Goal: Communication & Community: Share content

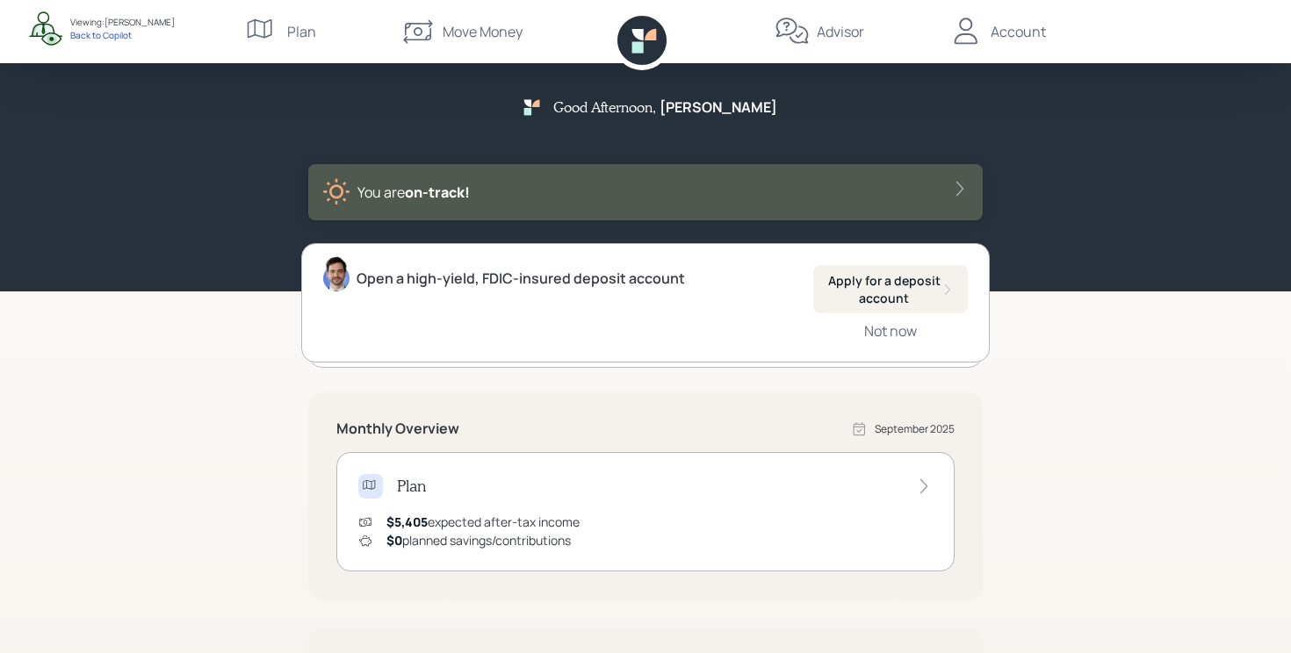
click at [833, 37] on div "Advisor" at bounding box center [840, 31] width 47 height 21
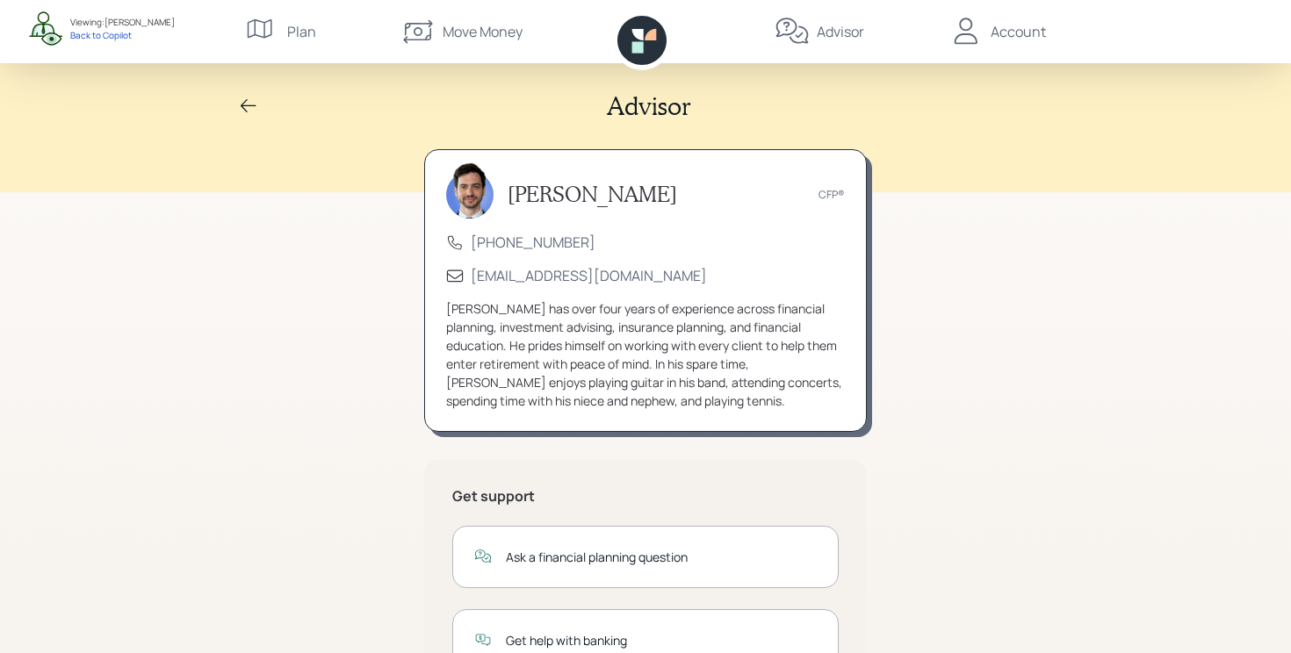
click at [1022, 19] on div "Account" at bounding box center [997, 31] width 97 height 63
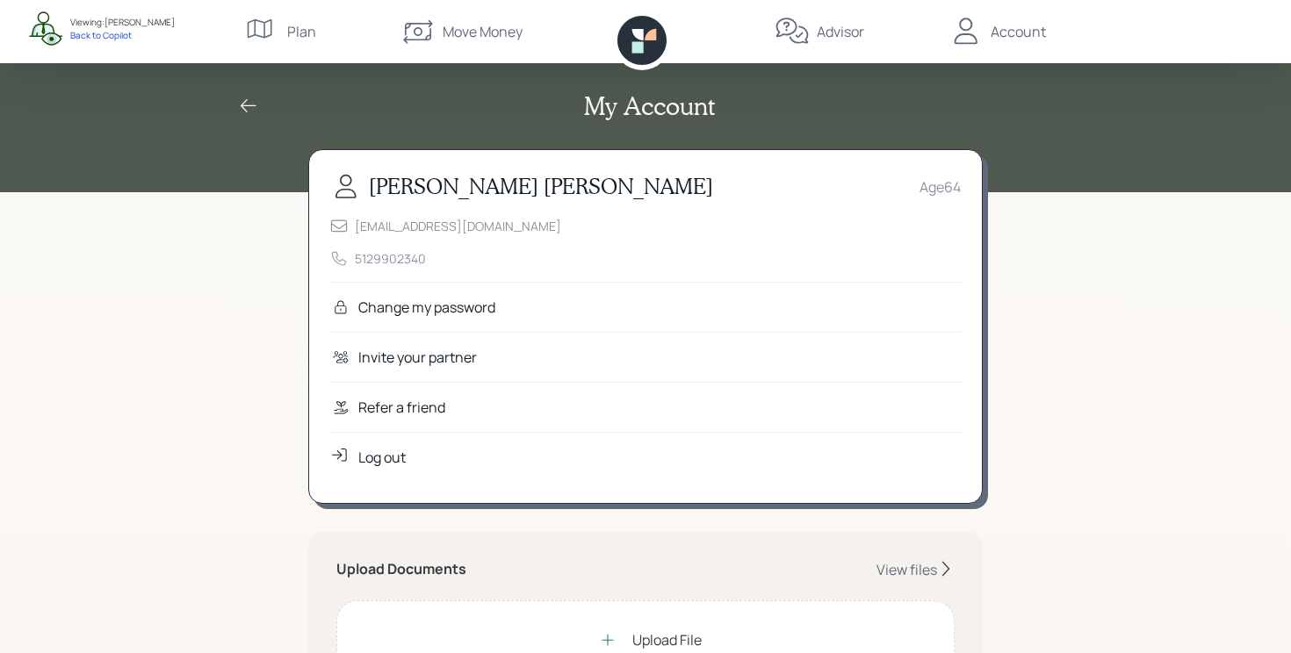
scroll to position [5, 0]
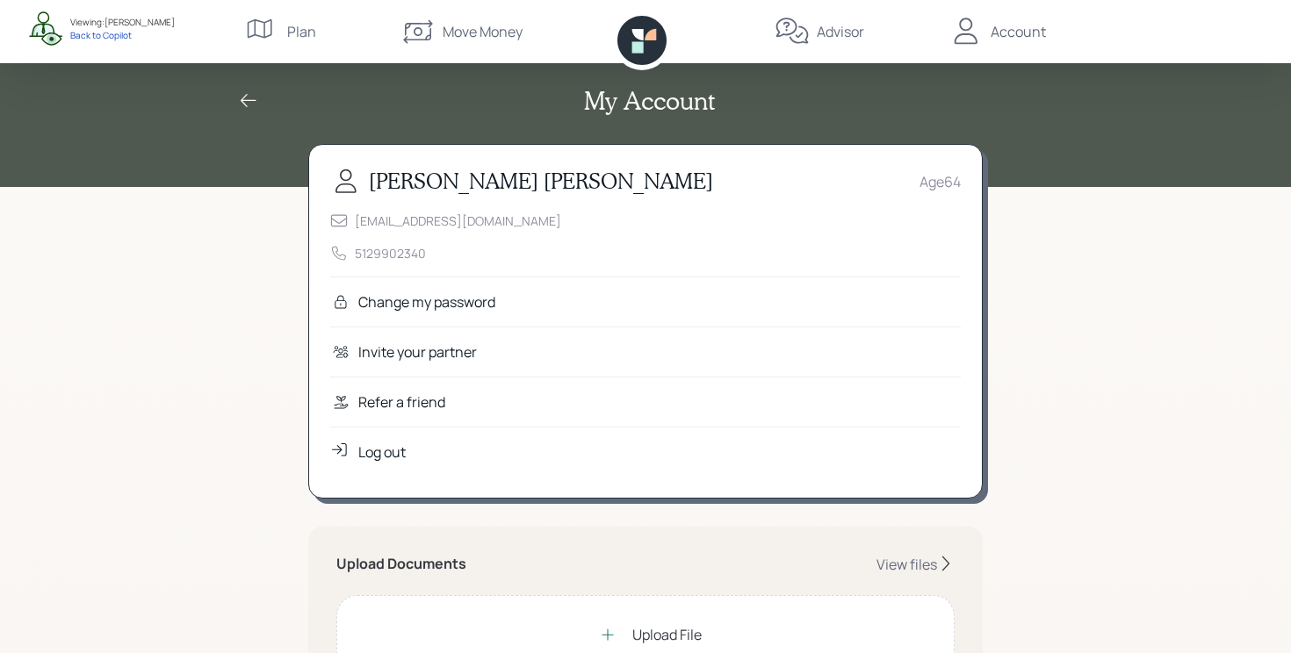
click at [439, 400] on div "Refer a friend" at bounding box center [401, 402] width 87 height 21
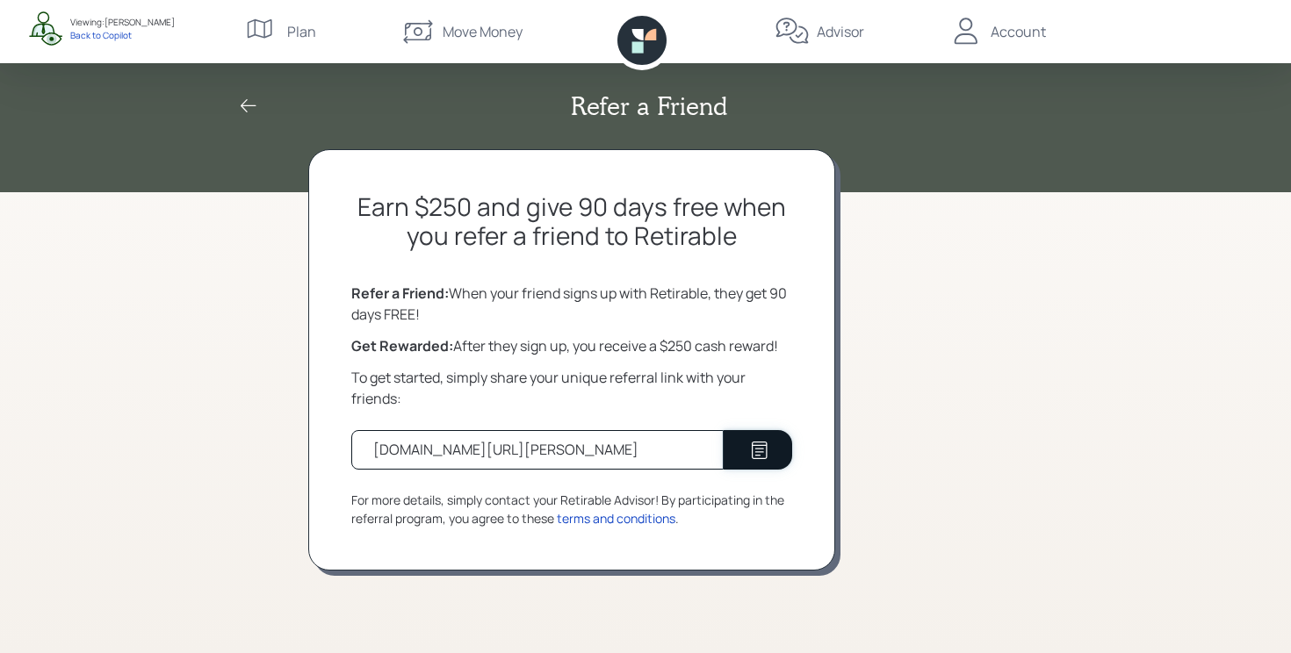
click at [749, 440] on icon at bounding box center [759, 450] width 21 height 21
click at [273, 439] on div "Refer a Friend Earn $250 and give 90 days free when you refer a friend to Retir…" at bounding box center [645, 326] width 1291 height 653
